Goal: Task Accomplishment & Management: Manage account settings

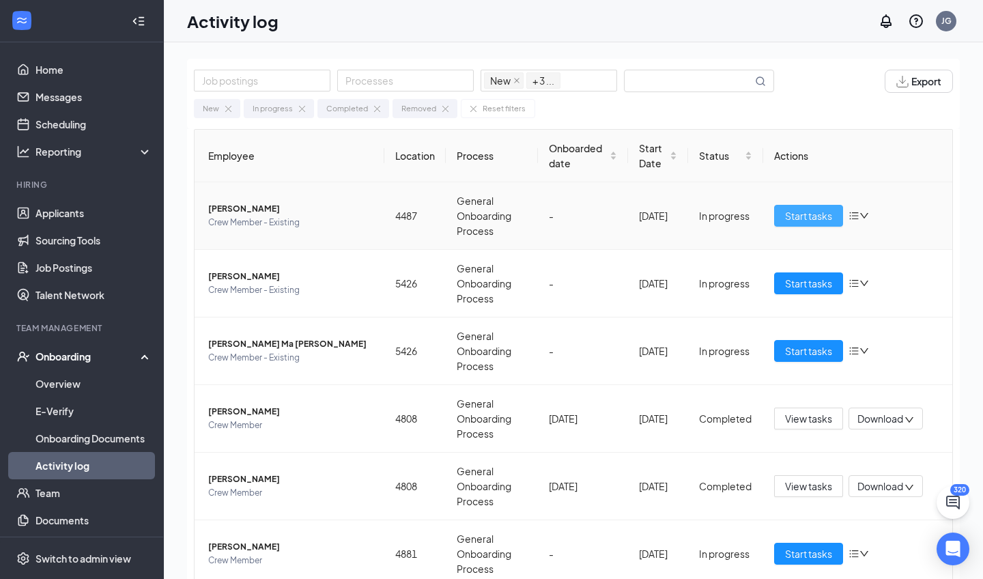
click at [807, 223] on button "Start tasks" at bounding box center [808, 216] width 69 height 22
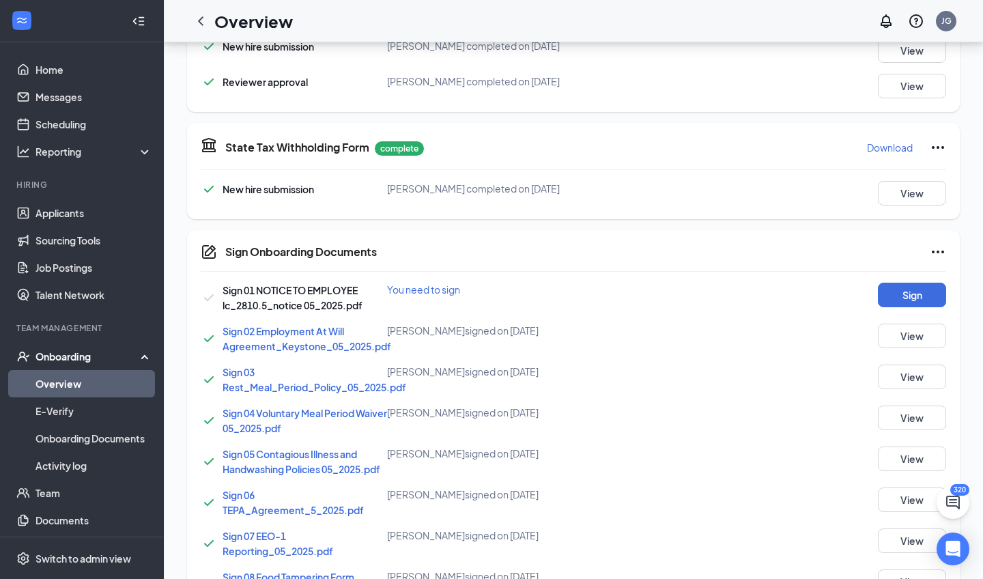
scroll to position [877, 0]
click at [929, 296] on button "Sign" at bounding box center [912, 294] width 68 height 25
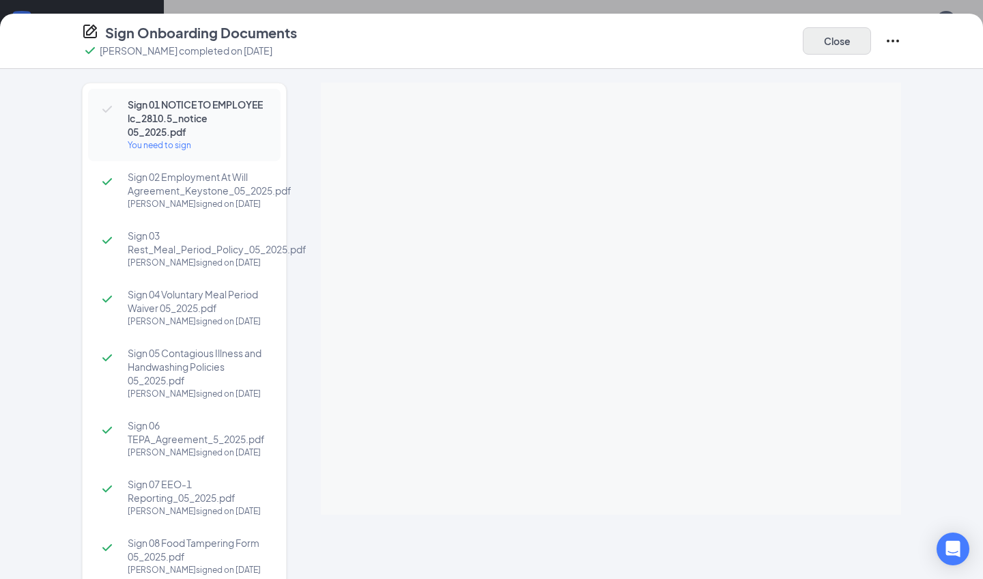
click at [839, 41] on button "Close" at bounding box center [837, 40] width 68 height 27
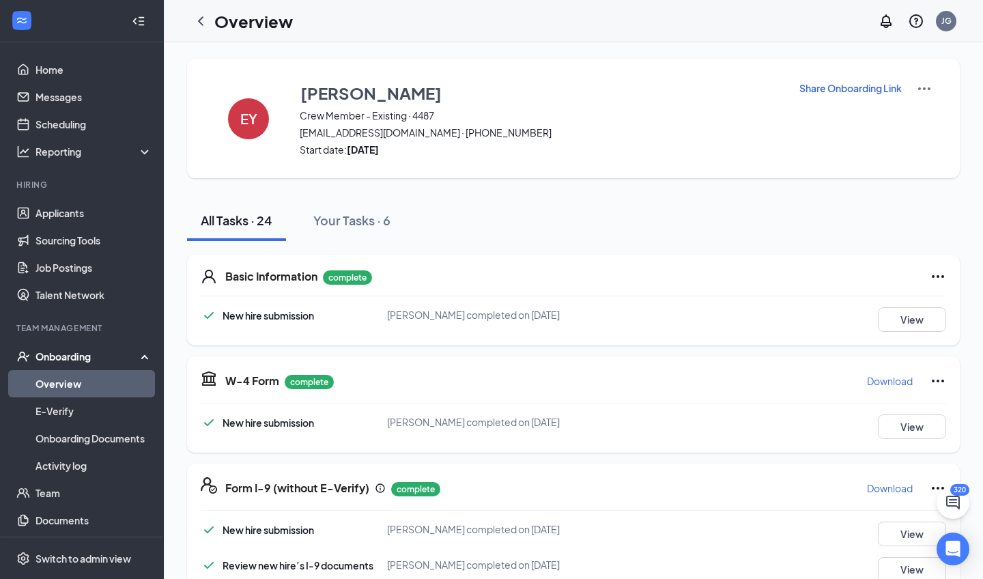
scroll to position [0, 0]
click at [921, 322] on button "View" at bounding box center [912, 319] width 68 height 25
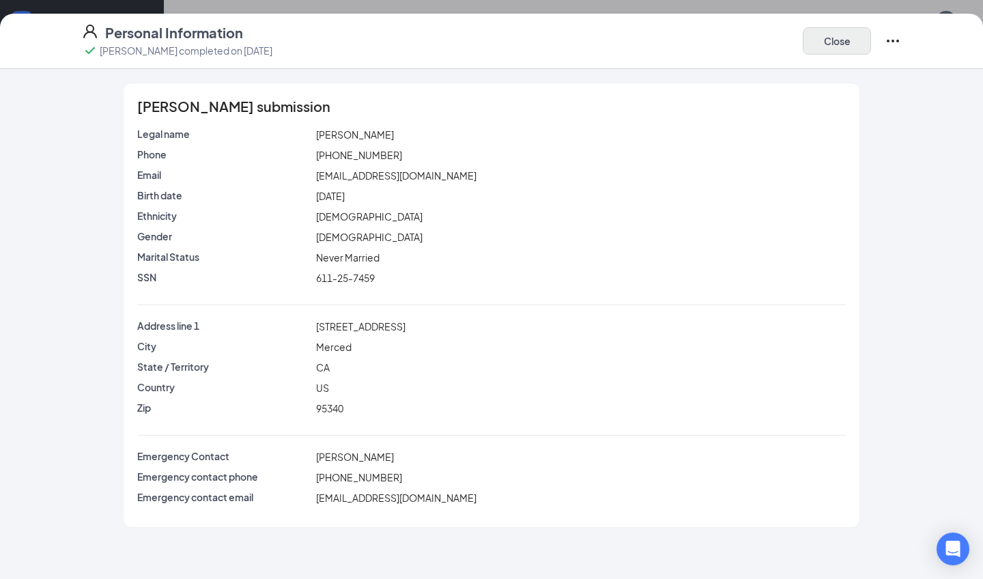
click at [854, 45] on button "Close" at bounding box center [837, 40] width 68 height 27
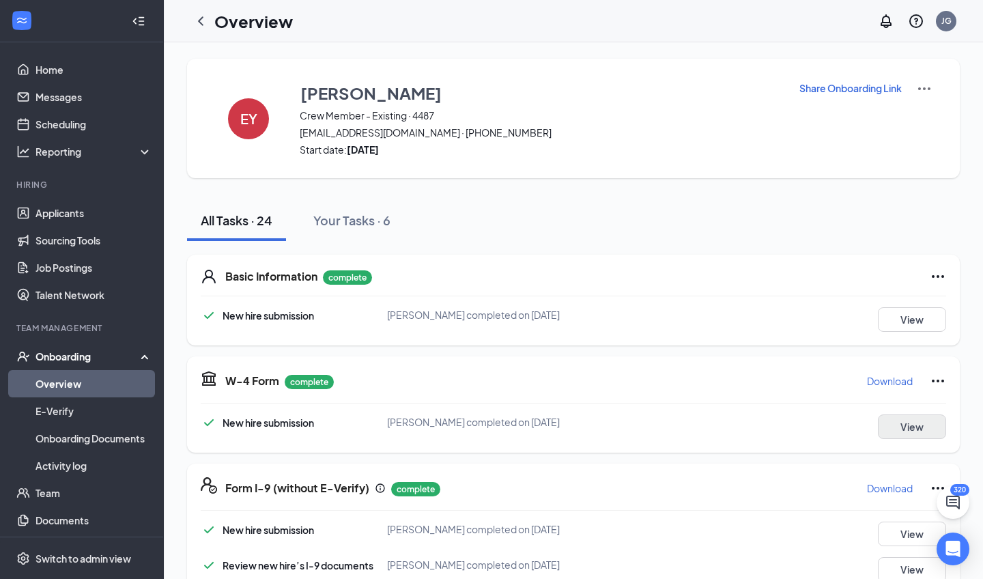
click at [925, 434] on button "View" at bounding box center [912, 427] width 68 height 25
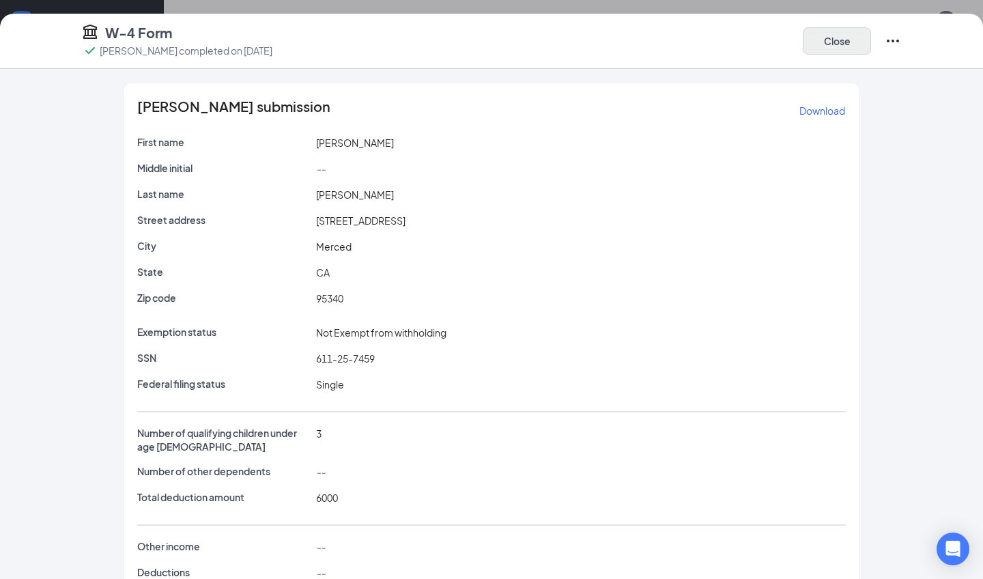
click at [826, 48] on button "Close" at bounding box center [837, 40] width 68 height 27
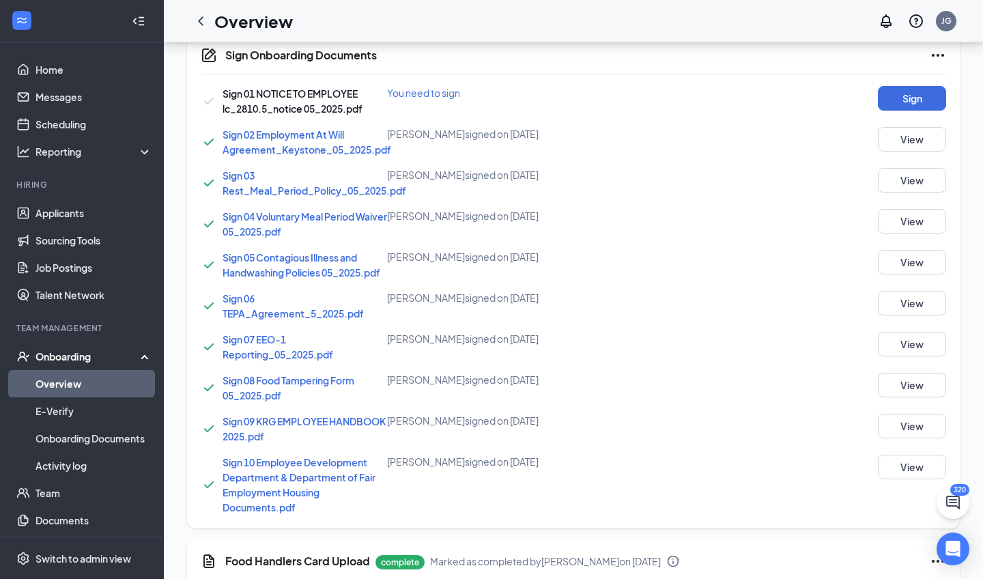
scroll to position [1072, 0]
click at [923, 104] on button "Sign" at bounding box center [912, 99] width 68 height 25
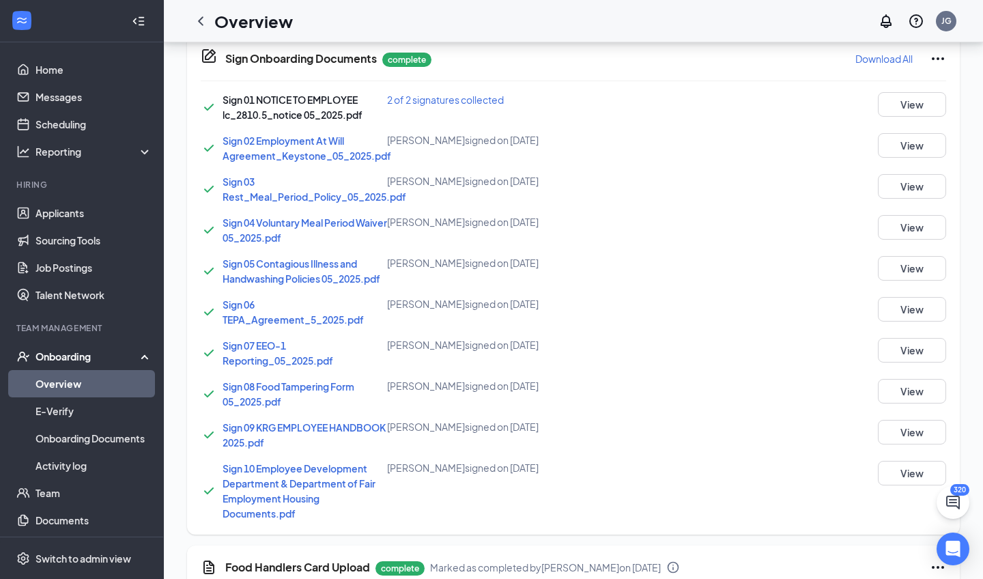
click at [63, 359] on div "Onboarding" at bounding box center [88, 357] width 105 height 14
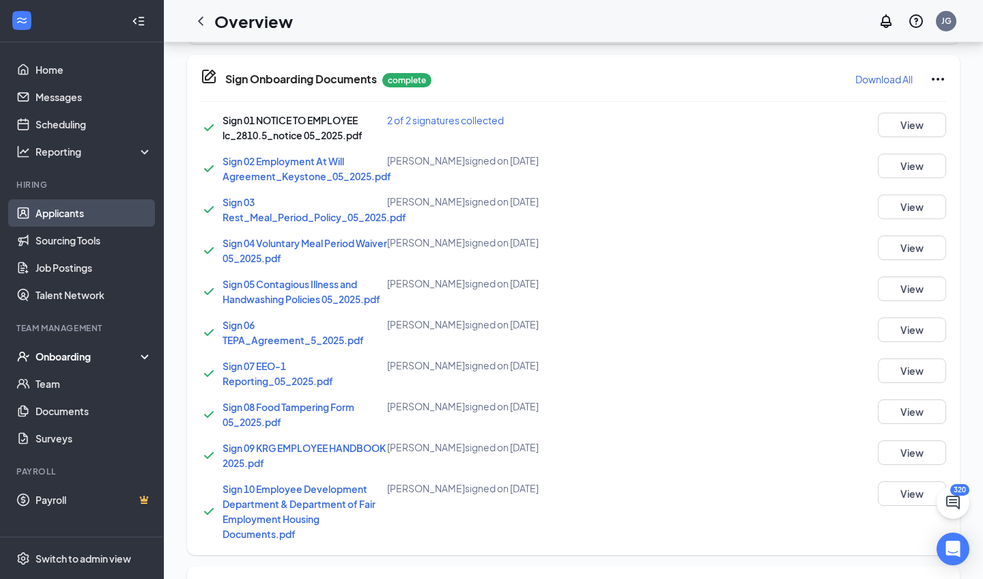
scroll to position [1048, 0]
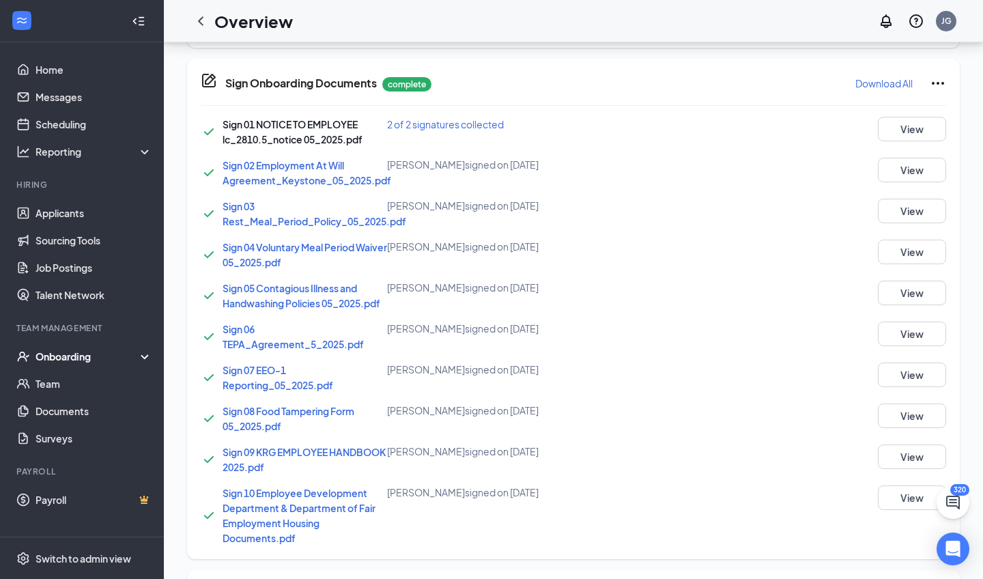
click at [91, 355] on div "Onboarding" at bounding box center [88, 357] width 105 height 14
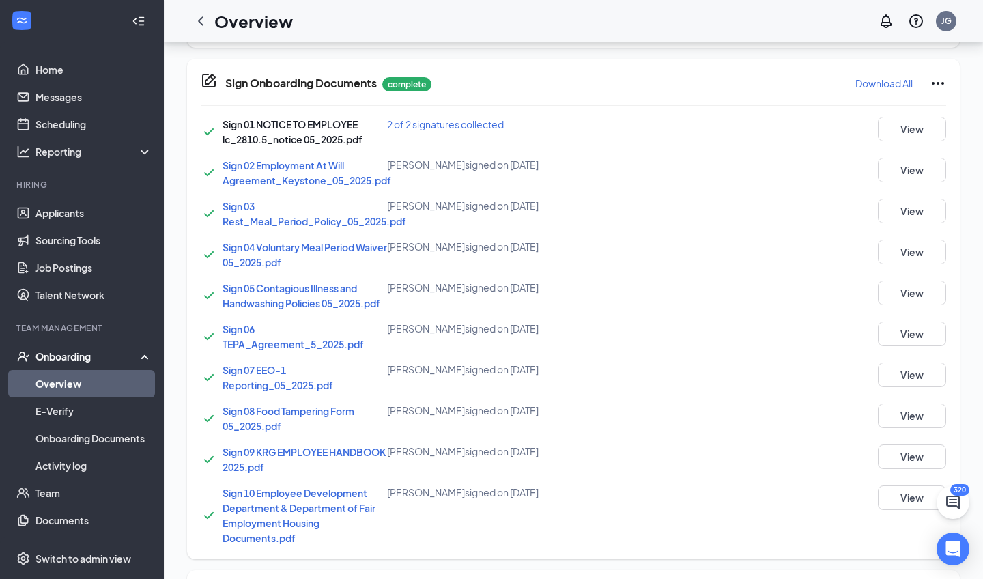
click at [77, 384] on link "Overview" at bounding box center [94, 383] width 117 height 27
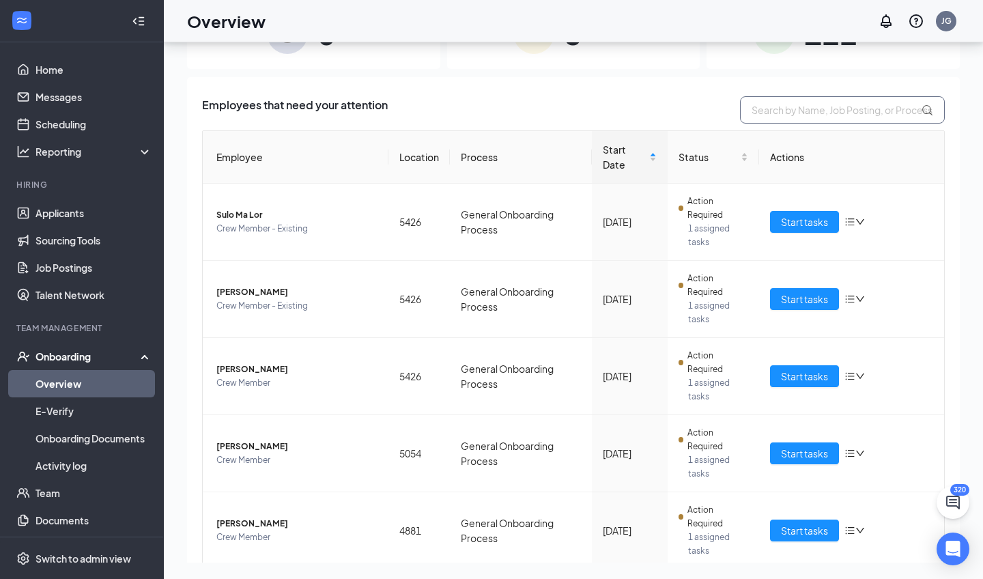
click at [802, 117] on input "text" at bounding box center [842, 109] width 205 height 27
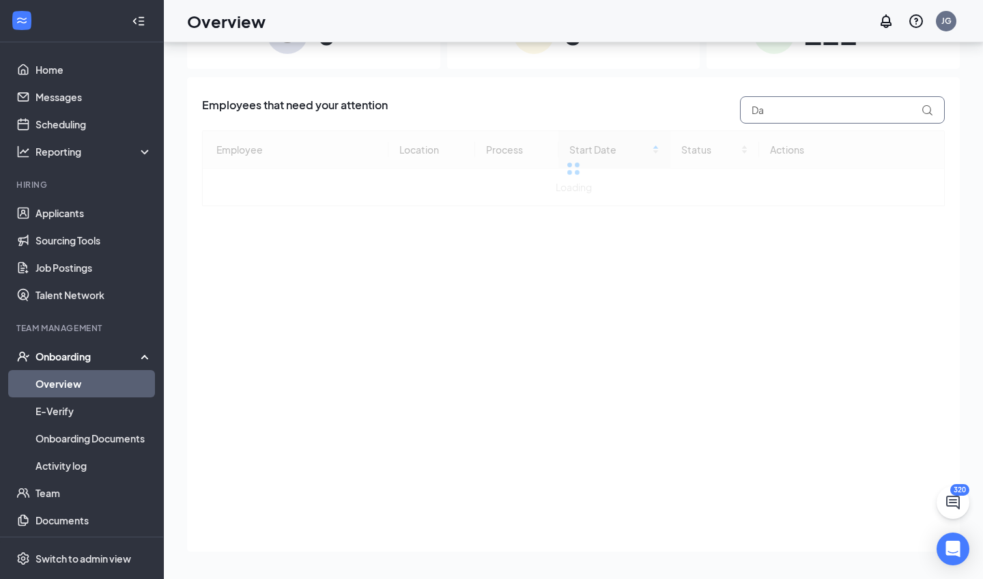
type input "D"
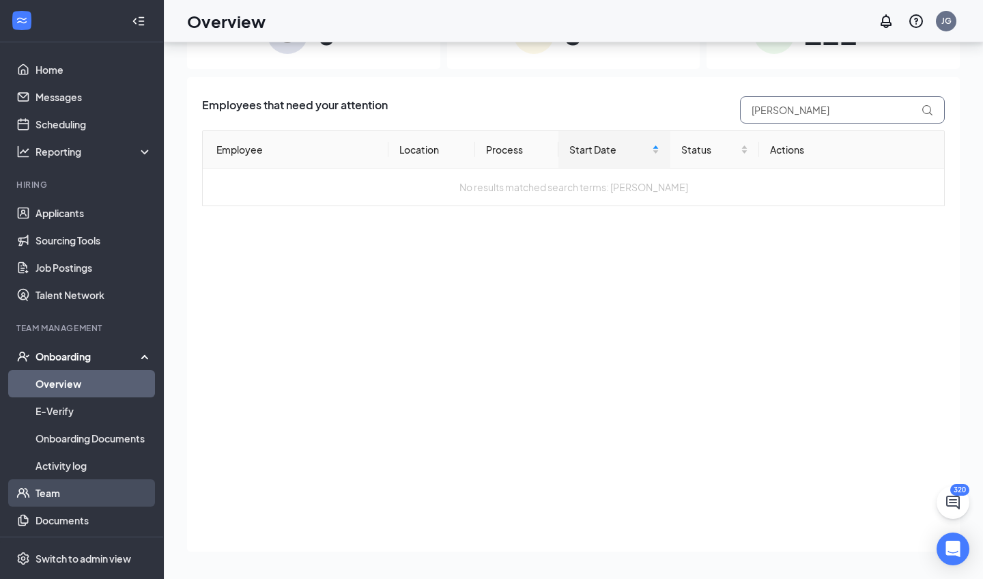
type input "angel vaz"
click at [86, 490] on link "Team" at bounding box center [94, 492] width 117 height 27
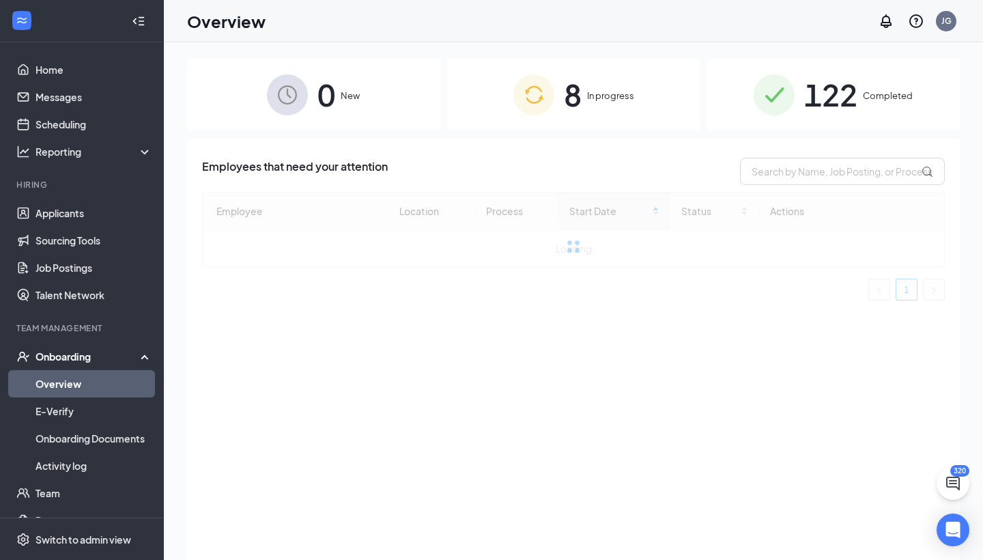
click at [818, 185] on div "Employees that need your attention Employee Location Process Start Date Status …" at bounding box center [573, 235] width 743 height 154
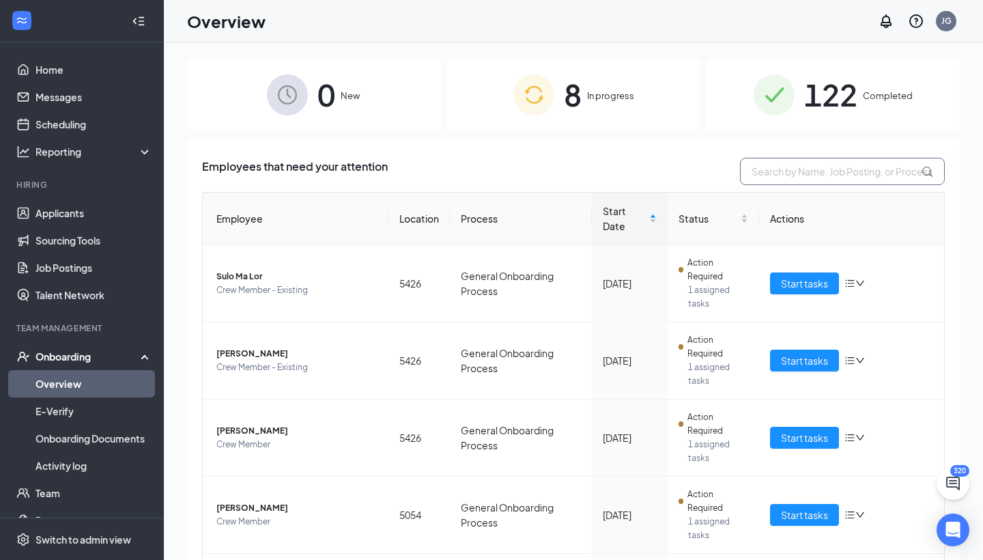
click at [792, 170] on input "text" at bounding box center [842, 171] width 205 height 27
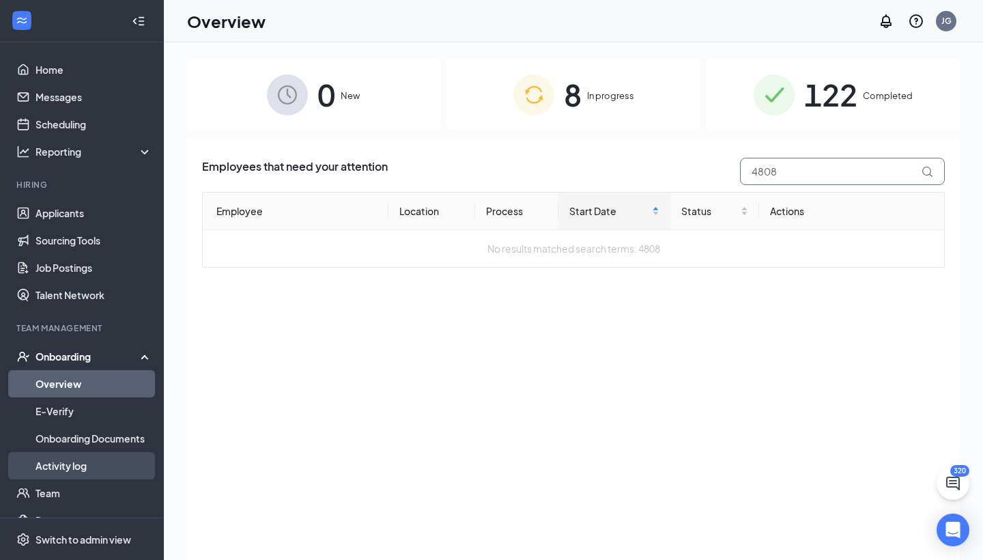
type input "4808"
click at [83, 459] on link "Activity log" at bounding box center [94, 465] width 117 height 27
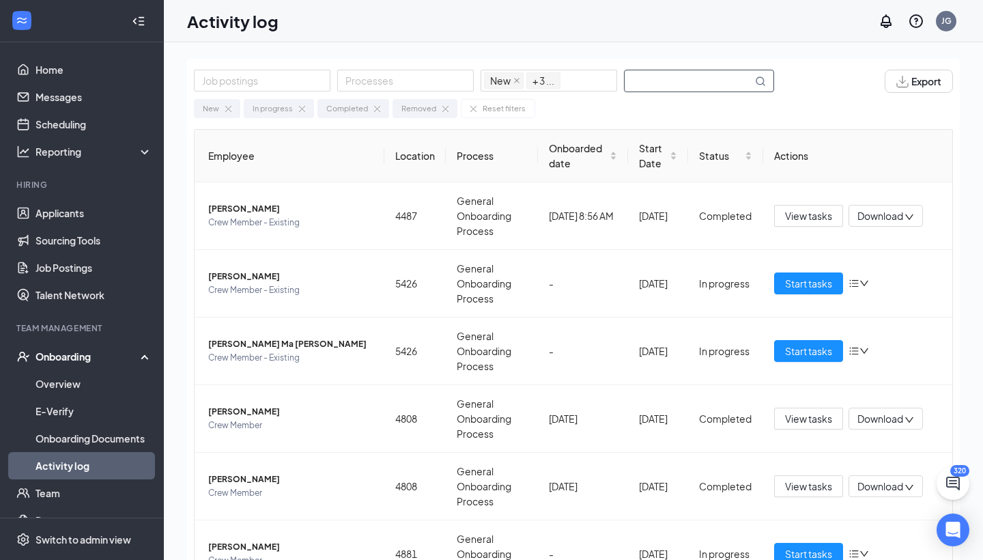
click at [701, 83] on input "text" at bounding box center [689, 80] width 128 height 21
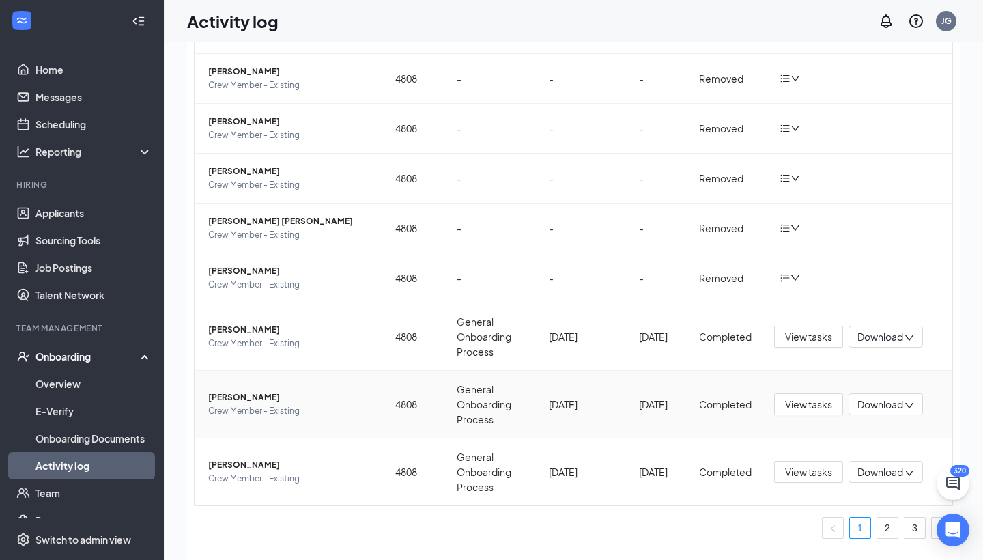
scroll to position [18, 0]
type input "4808"
click at [889, 525] on link "2" at bounding box center [888, 527] width 20 height 20
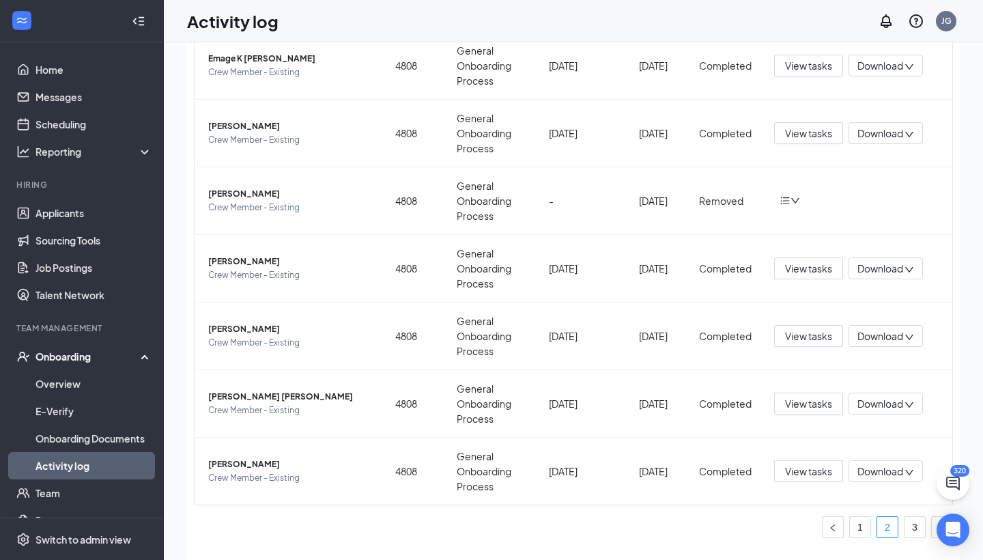
scroll to position [335, 0]
click at [911, 528] on link "3" at bounding box center [915, 527] width 20 height 20
click at [859, 533] on link "1" at bounding box center [860, 527] width 20 height 20
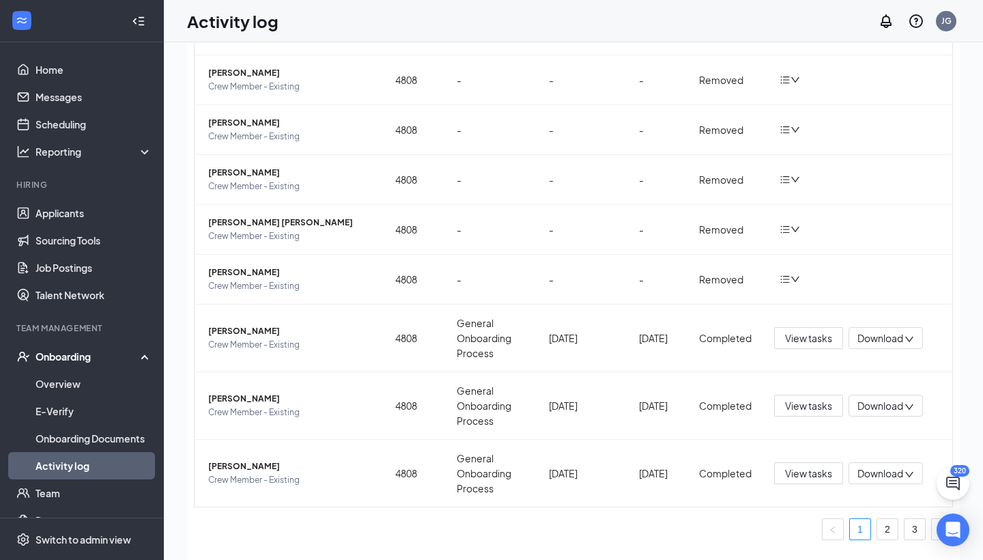
scroll to position [16, 0]
click at [936, 537] on button "button" at bounding box center [943, 529] width 22 height 22
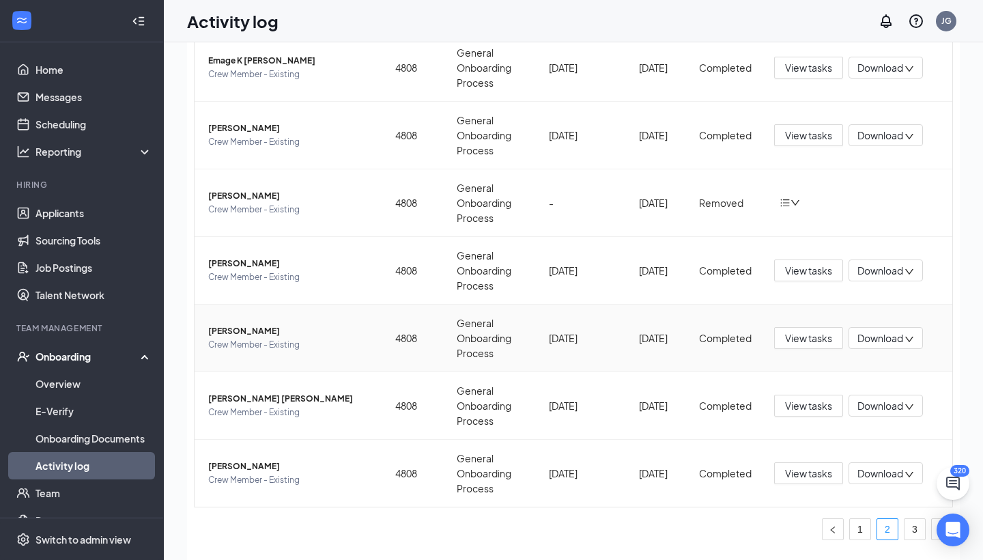
scroll to position [335, 0]
click at [792, 200] on icon "down" at bounding box center [796, 202] width 8 height 5
click at [719, 214] on td "Removed" at bounding box center [725, 203] width 74 height 68
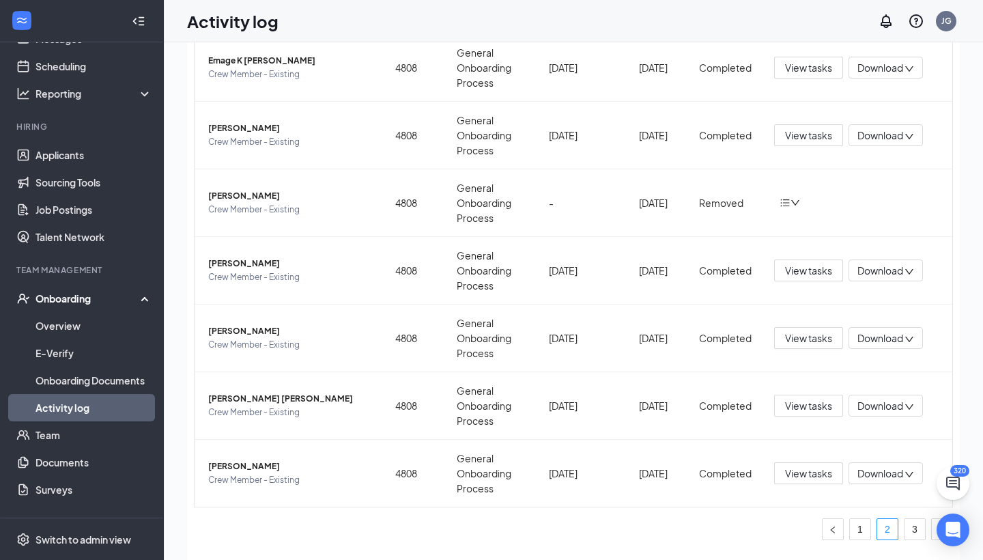
scroll to position [59, 0]
click at [919, 531] on link "3" at bounding box center [915, 529] width 20 height 20
